Goal: Task Accomplishment & Management: Manage account settings

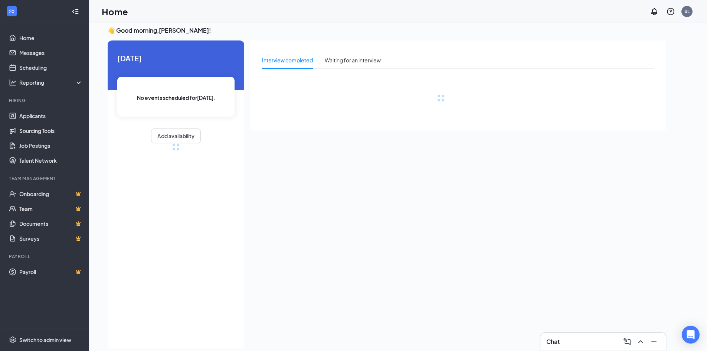
scroll to position [16, 0]
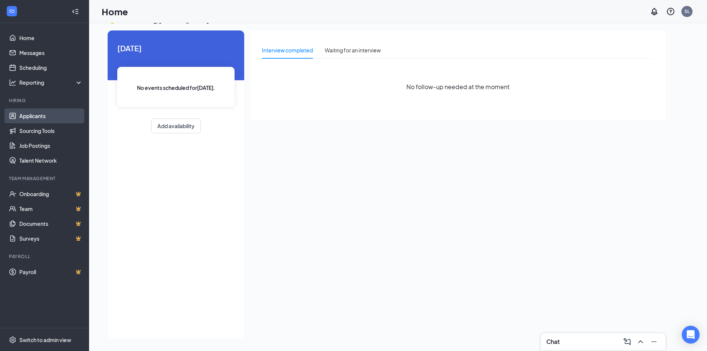
click at [42, 118] on link "Applicants" at bounding box center [51, 115] width 64 height 15
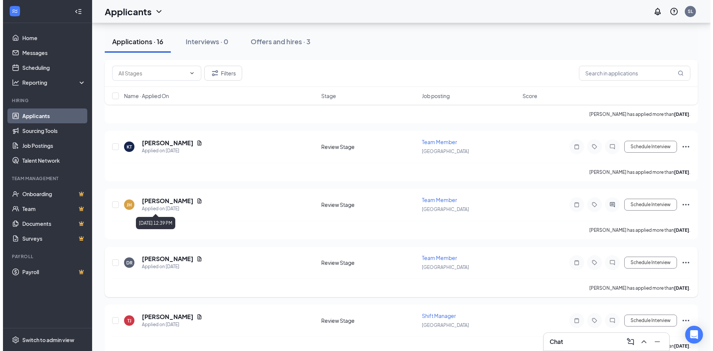
scroll to position [706, 0]
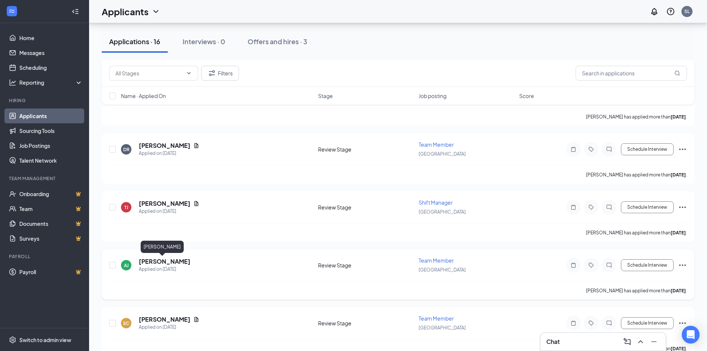
click at [142, 261] on h5 "[PERSON_NAME]" at bounding box center [165, 261] width 52 height 8
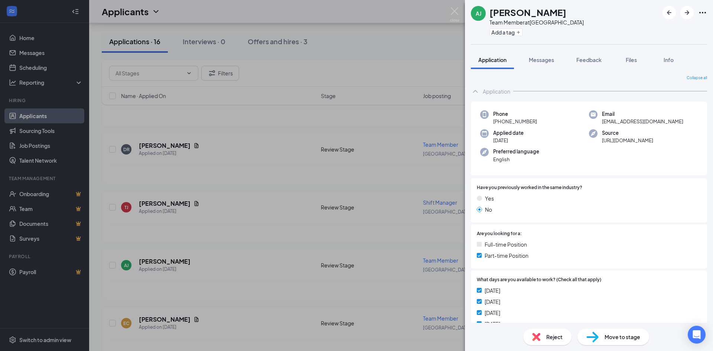
click at [235, 152] on div "AJ Anton Jones Team Member at Cuyahoga Falls Add a tag Application Messages Fee…" at bounding box center [356, 175] width 713 height 351
click at [706, 14] on icon "Ellipses" at bounding box center [702, 12] width 9 height 9
click at [645, 33] on link "View full application" at bounding box center [662, 29] width 80 height 7
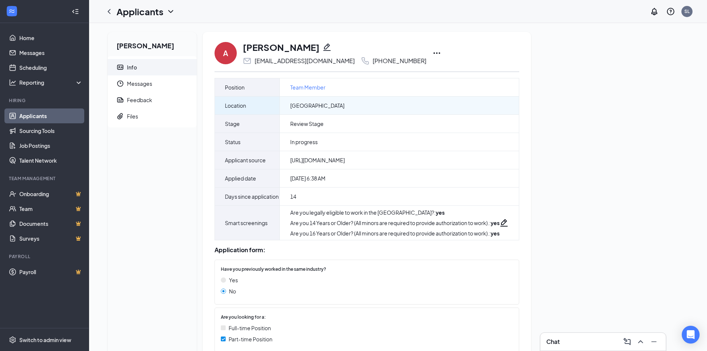
scroll to position [74, 0]
